Goal: Task Accomplishment & Management: Complete application form

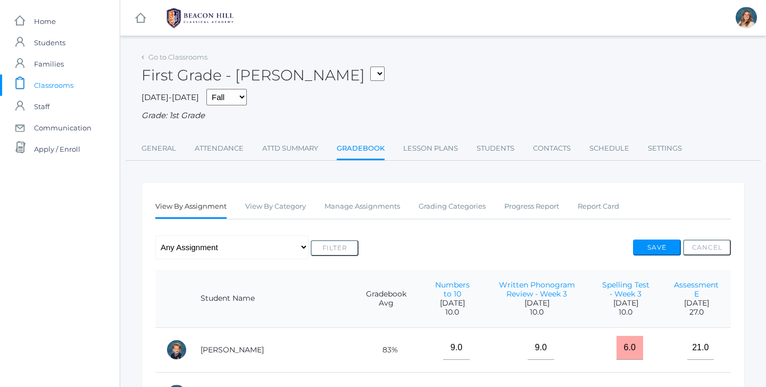
scroll to position [115, 0]
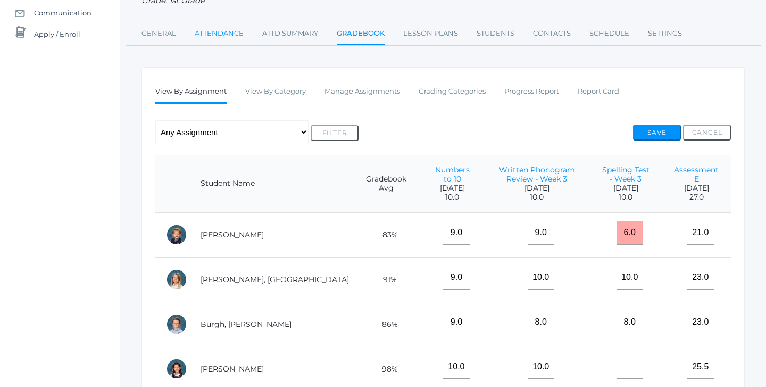
click at [206, 28] on link "Attendance" at bounding box center [219, 33] width 49 height 21
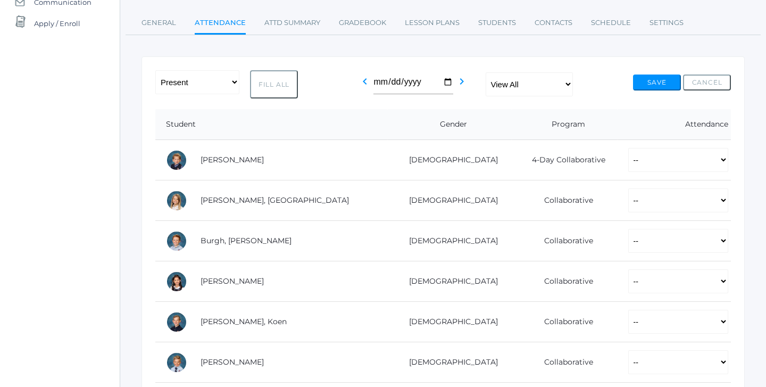
scroll to position [146, 0]
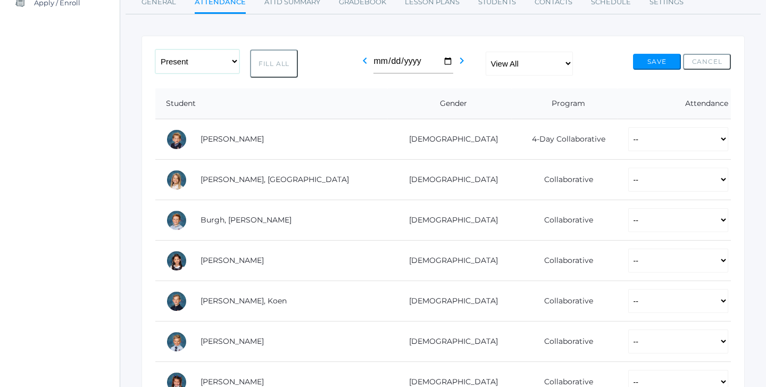
select select "PH"
click at [279, 59] on button "Fill All" at bounding box center [274, 63] width 48 height 28
select select "PH"
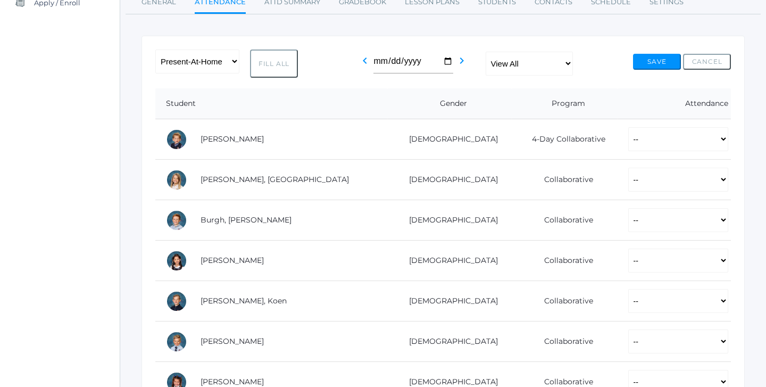
select select "PH"
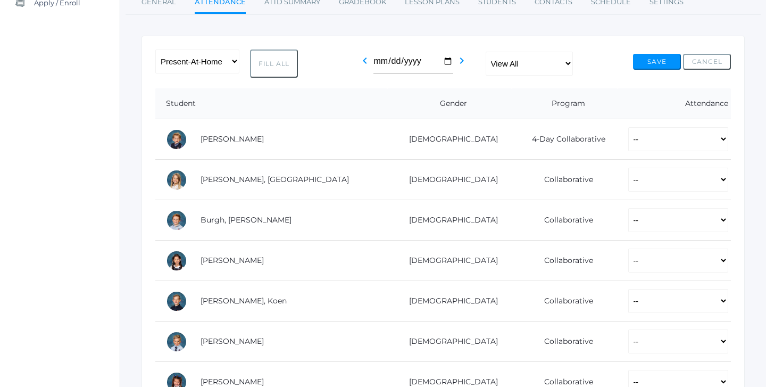
select select "PH"
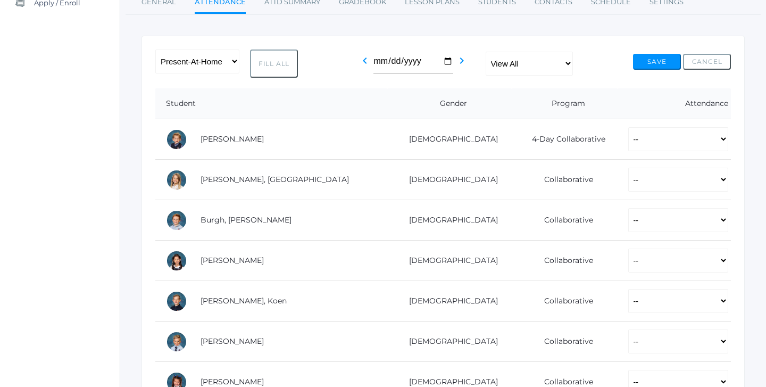
select select "PH"
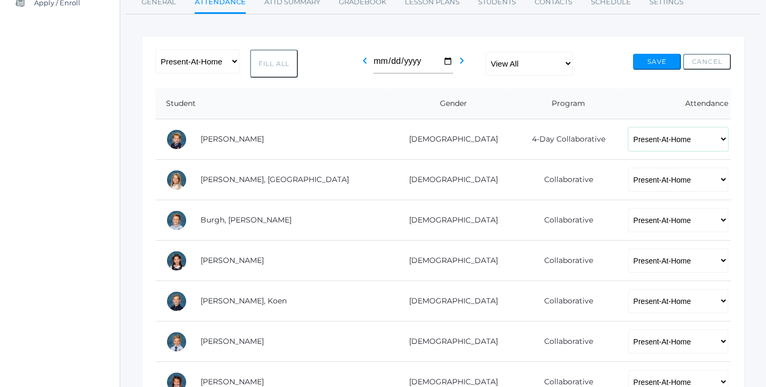
select select "P"
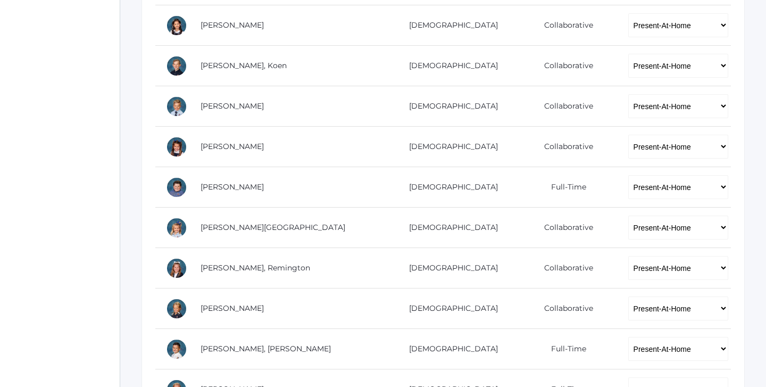
scroll to position [389, 0]
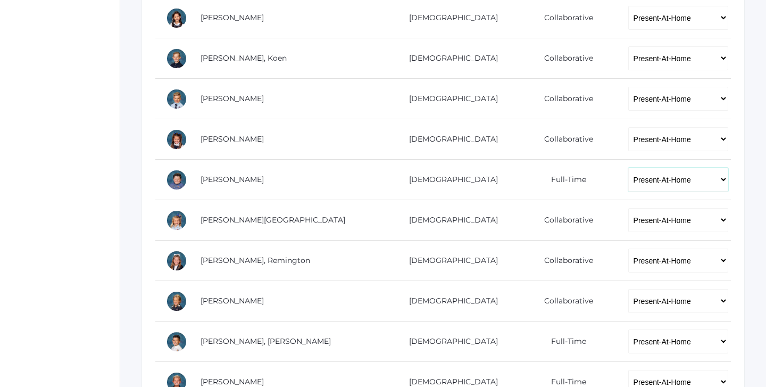
select select "P"
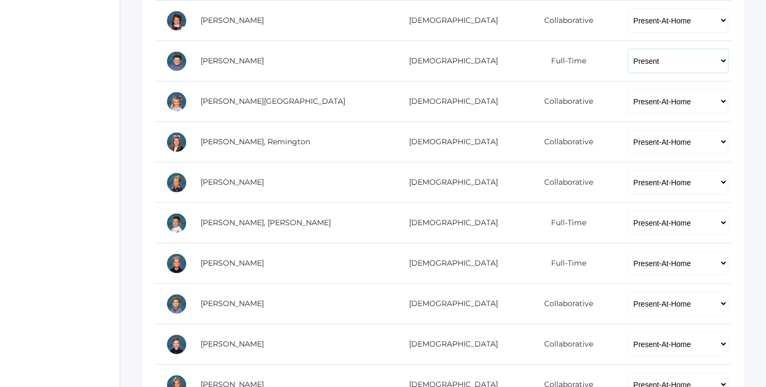
scroll to position [510, 0]
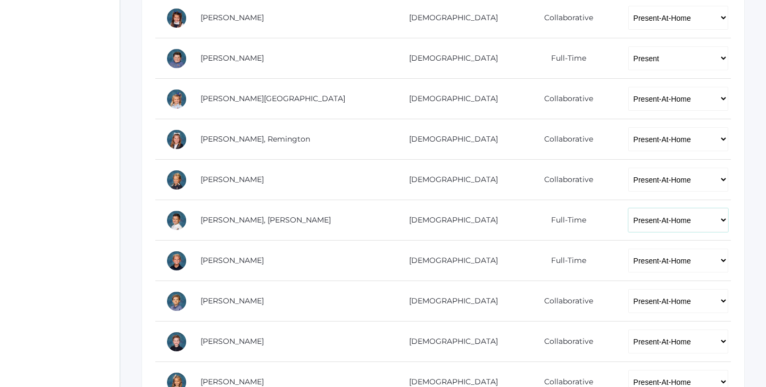
select select "P"
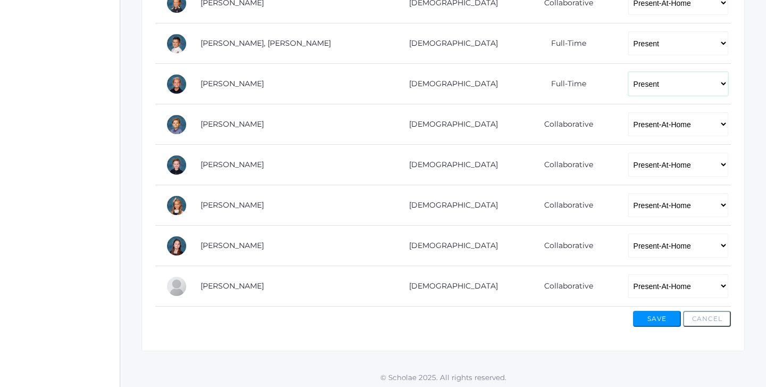
scroll to position [685, 0]
click at [672, 319] on button "Save" at bounding box center [657, 320] width 48 height 16
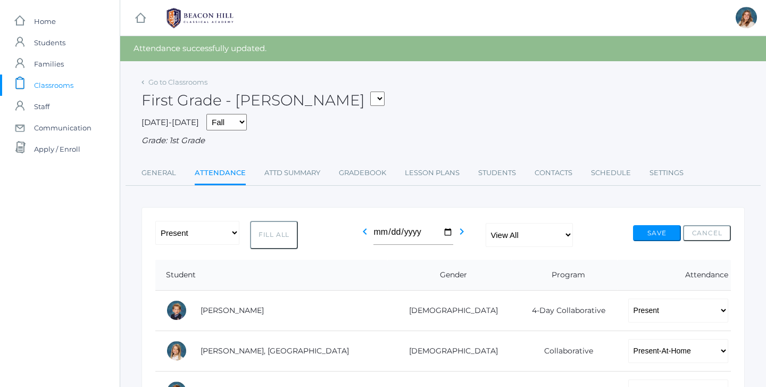
click at [41, 90] on span "Classrooms" at bounding box center [53, 84] width 39 height 21
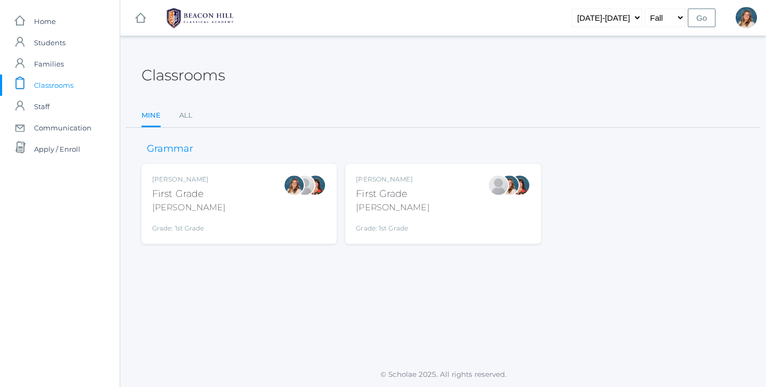
click at [388, 198] on div "First Grade" at bounding box center [392, 194] width 73 height 14
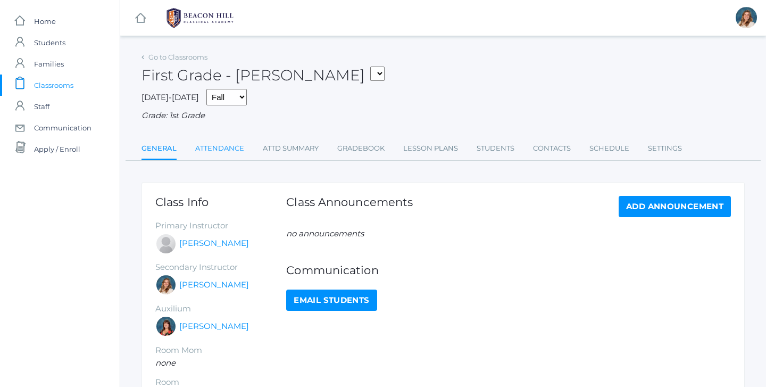
click at [213, 144] on link "Attendance" at bounding box center [219, 148] width 49 height 21
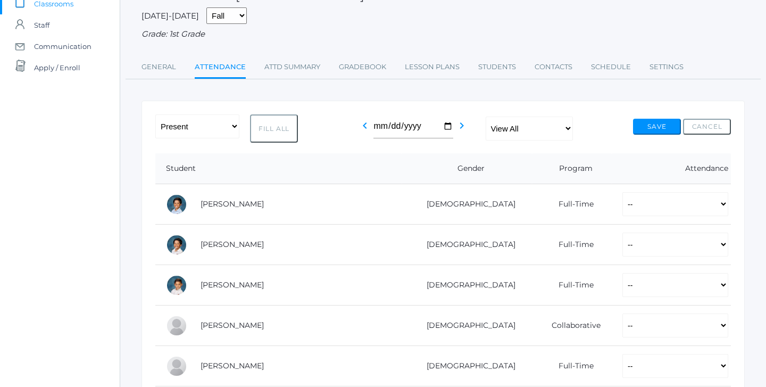
scroll to position [120, 0]
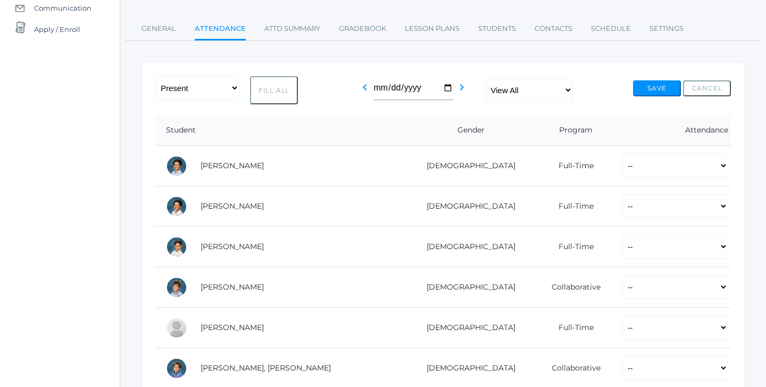
click at [280, 81] on button "Fill All" at bounding box center [274, 90] width 48 height 28
select select "P"
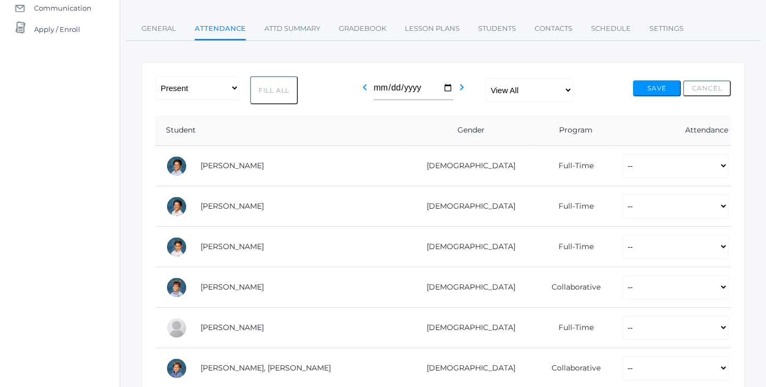
select select "P"
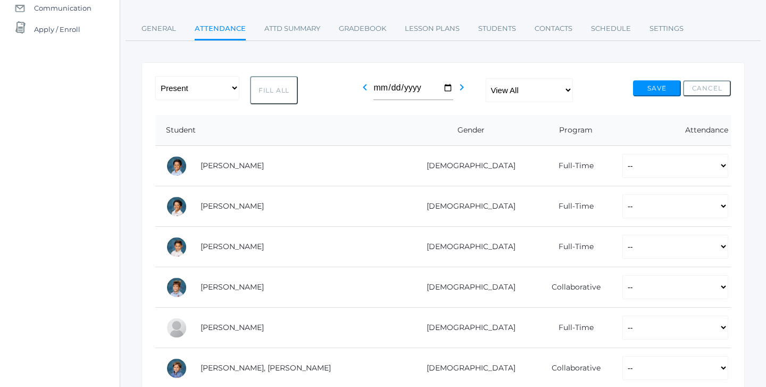
select select "P"
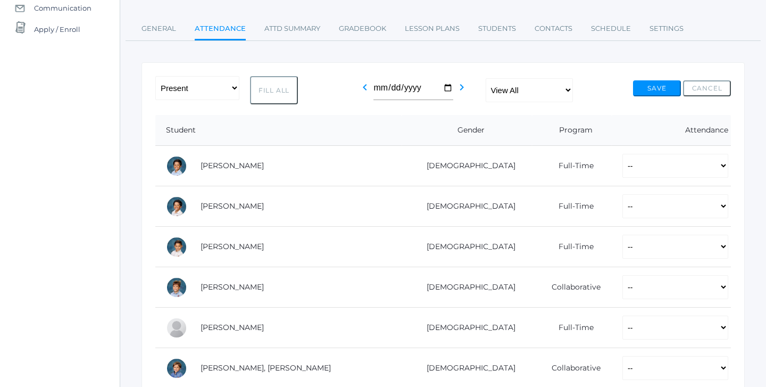
select select "P"
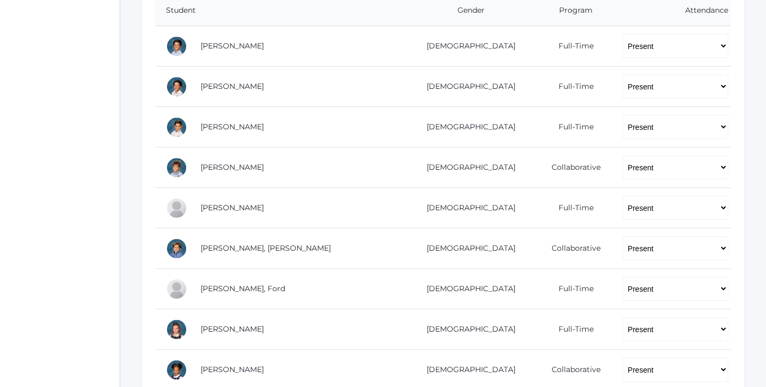
scroll to position [254, 0]
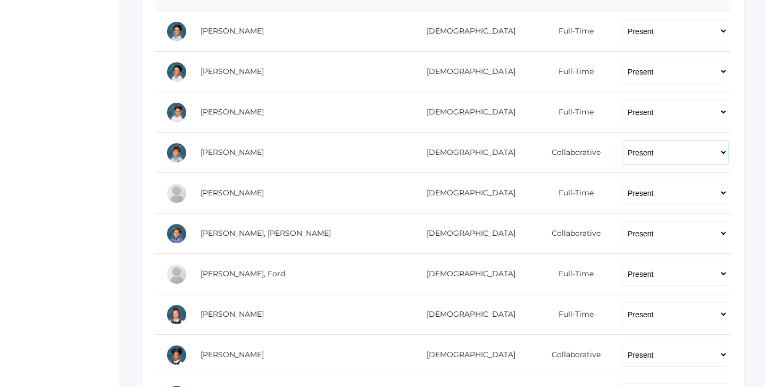
select select "PH"
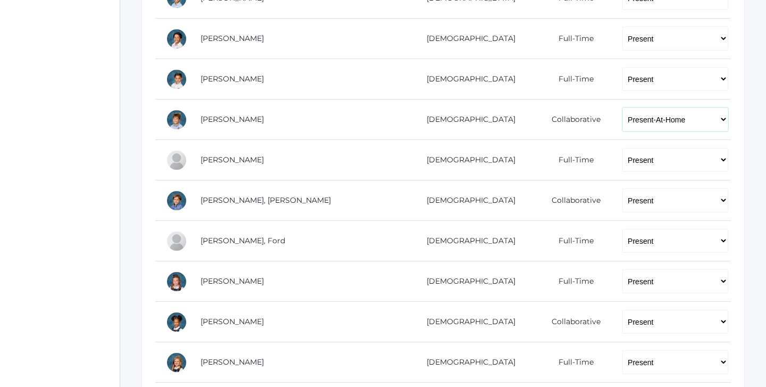
scroll to position [289, 0]
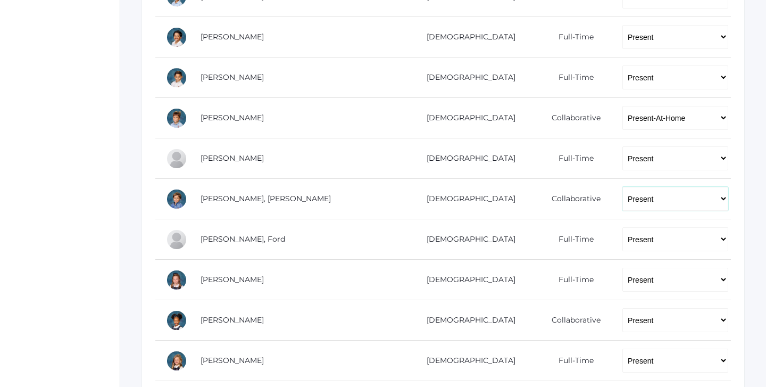
select select "PH"
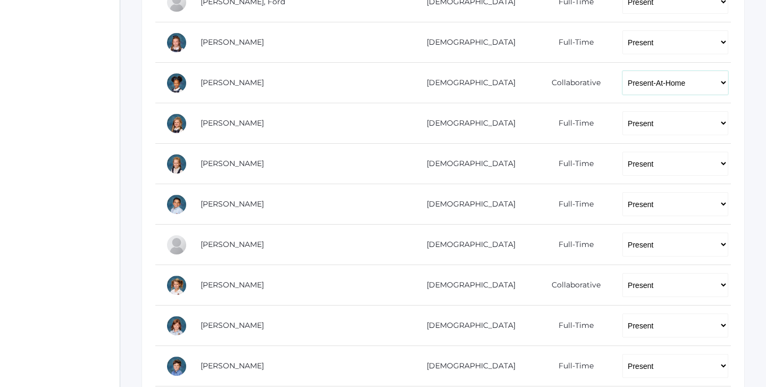
scroll to position [536, 0]
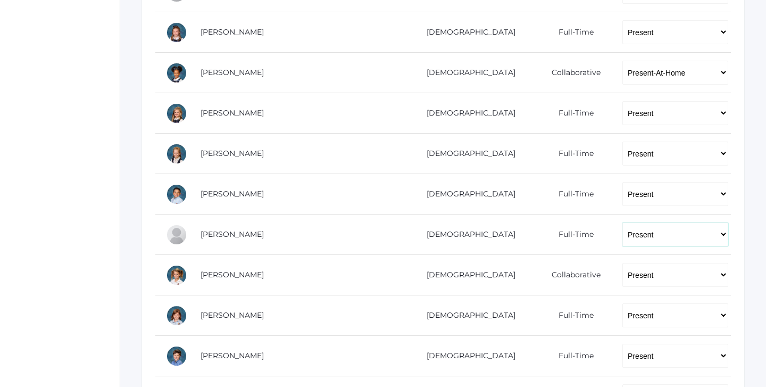
select select
select select "PH"
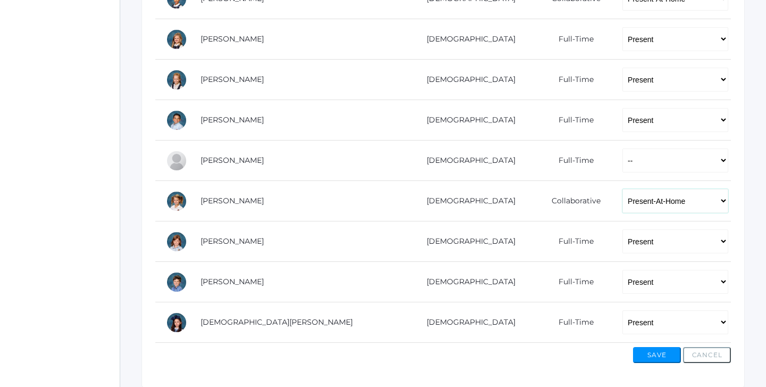
scroll to position [617, 0]
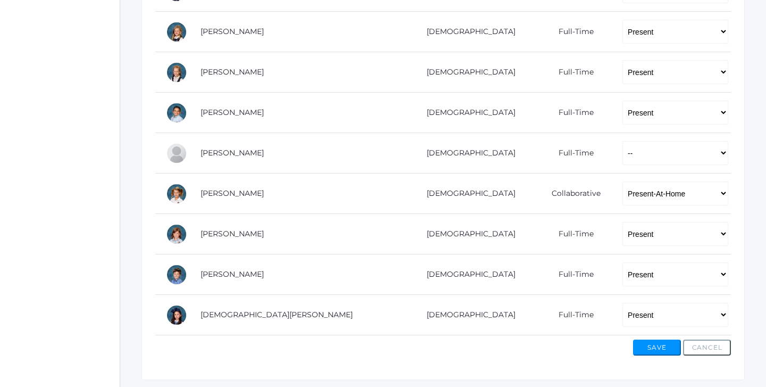
click at [656, 339] on button "Save" at bounding box center [657, 347] width 48 height 16
